Goal: Task Accomplishment & Management: Manage account settings

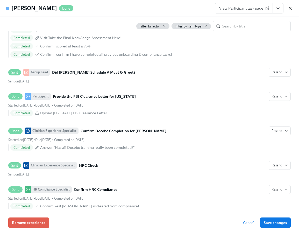
click at [290, 10] on icon "button" at bounding box center [290, 8] width 5 height 5
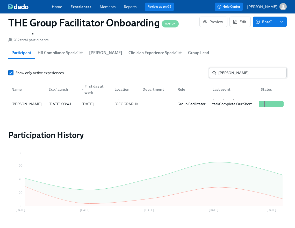
click at [267, 77] on input "[PERSON_NAME]" at bounding box center [253, 73] width 68 height 10
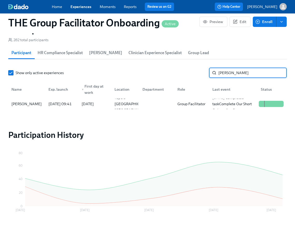
click at [267, 77] on input "[PERSON_NAME]" at bounding box center [253, 73] width 68 height 10
type input "[PERSON_NAME]"
click at [25, 109] on div "[PERSON_NAME]" at bounding box center [26, 104] width 35 height 10
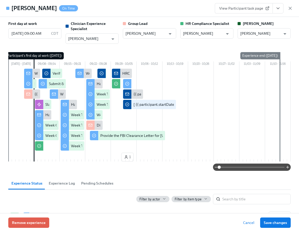
click at [280, 7] on icon "View task page" at bounding box center [278, 8] width 5 height 5
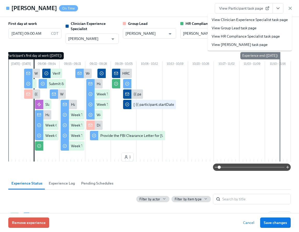
click at [258, 20] on link "View Clinician Experience Specialist task page" at bounding box center [250, 19] width 76 height 5
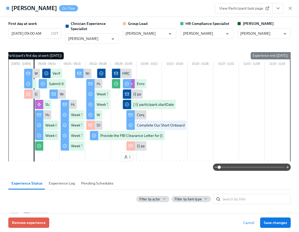
scroll to position [0, 7504]
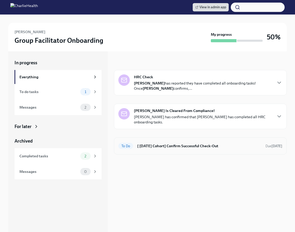
click at [155, 146] on h6 "[ [DATE] Cohort] Confirm Successful Check-Out" at bounding box center [199, 146] width 124 height 6
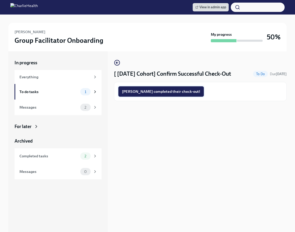
click at [155, 93] on span "[PERSON_NAME] completed their check-out!" at bounding box center [161, 91] width 78 height 5
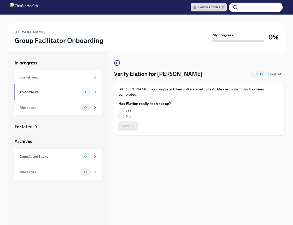
click at [120, 114] on input "No" at bounding box center [121, 116] width 5 height 5
radio input "true"
click at [123, 123] on span "Submit" at bounding box center [128, 125] width 12 height 5
